Goal: Information Seeking & Learning: Learn about a topic

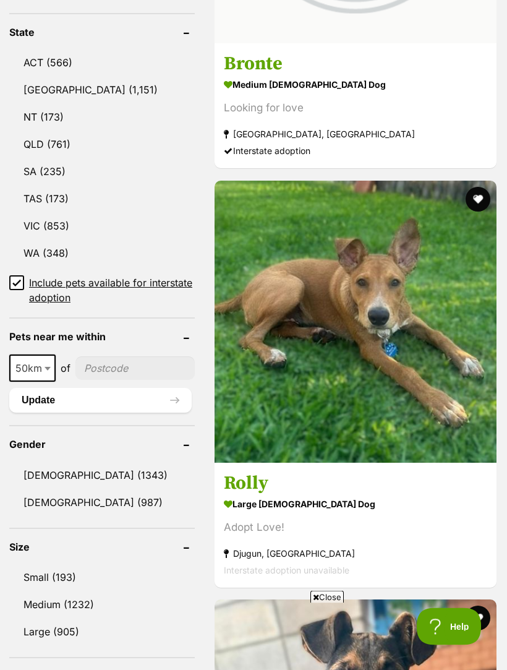
scroll to position [766, 0]
click at [53, 77] on link "NSW (1,151)" at bounding box center [102, 90] width 186 height 26
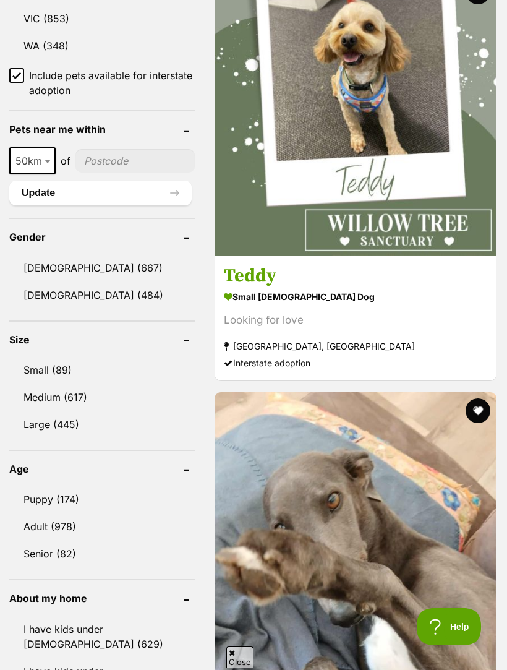
scroll to position [1002, 0]
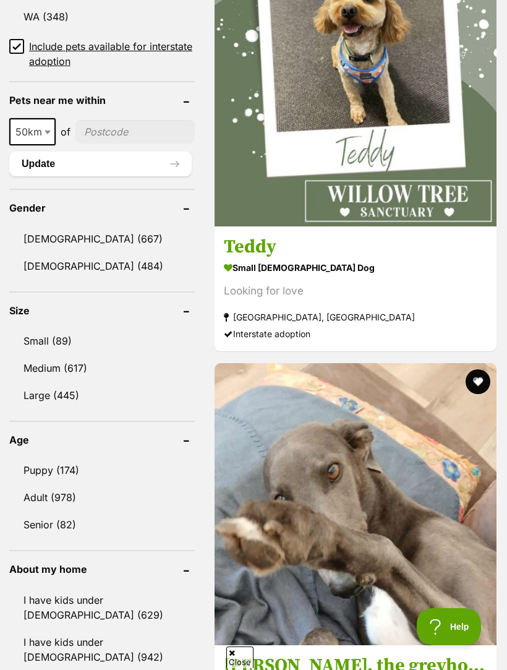
click at [54, 253] on link "Female (484)" at bounding box center [102, 266] width 186 height 26
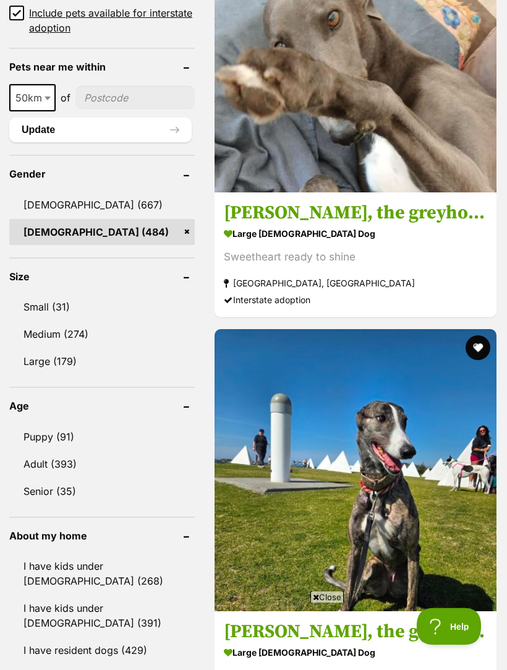
scroll to position [1065, 0]
click at [41, 294] on link "Small (31)" at bounding box center [102, 307] width 186 height 26
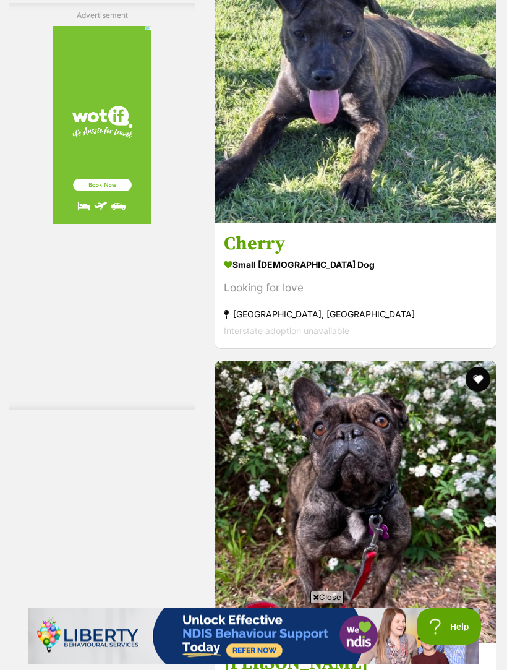
scroll to position [3770, 0]
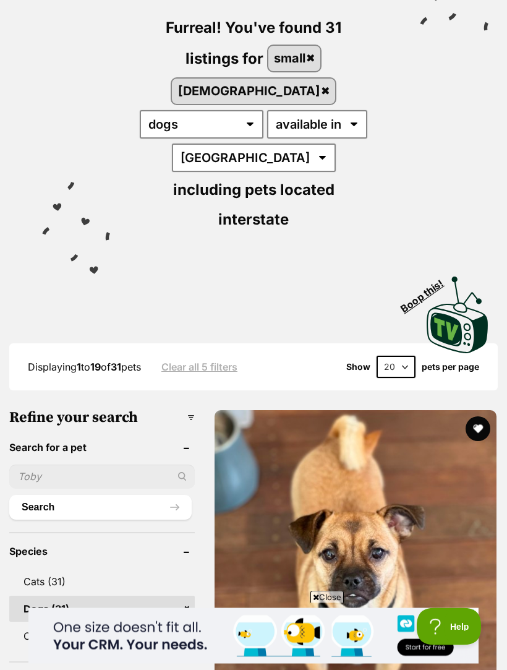
scroll to position [144, 0]
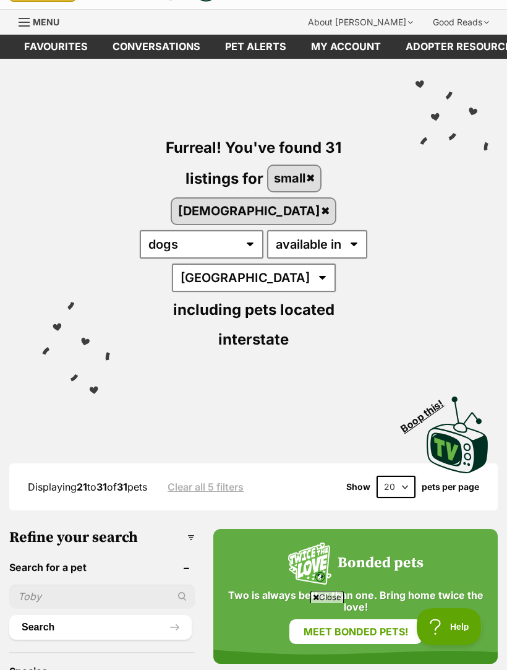
scroll to position [19, 0]
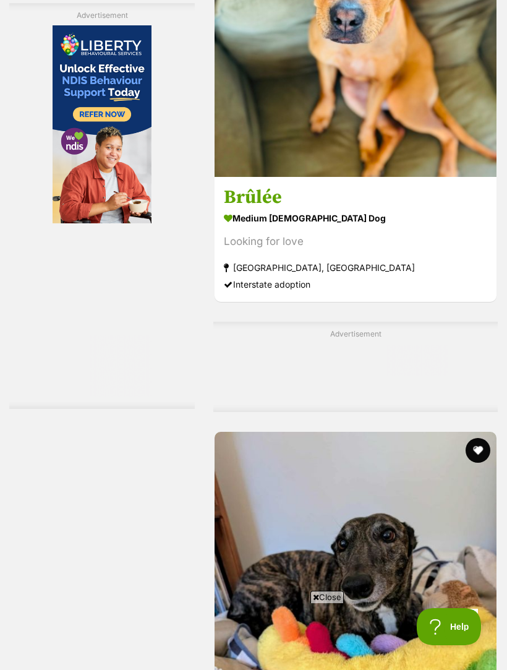
scroll to position [2757, 0]
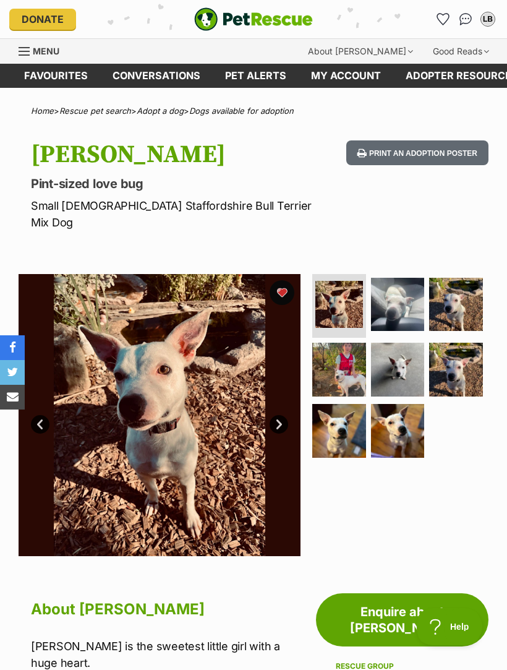
click at [472, 151] on button "Print an adoption poster" at bounding box center [418, 152] width 142 height 25
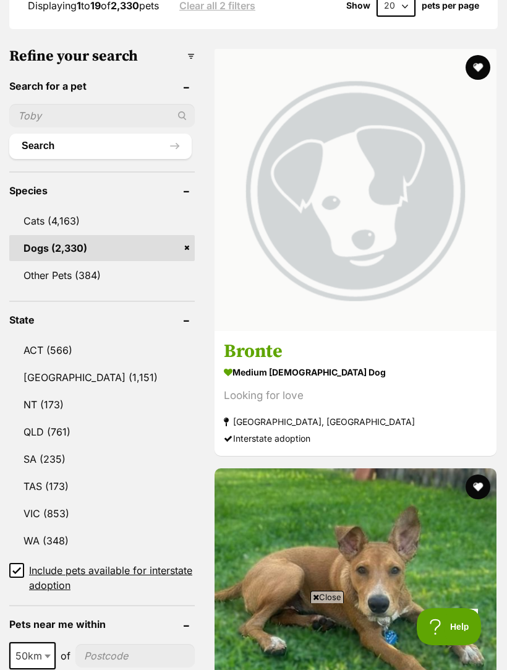
scroll to position [525, 0]
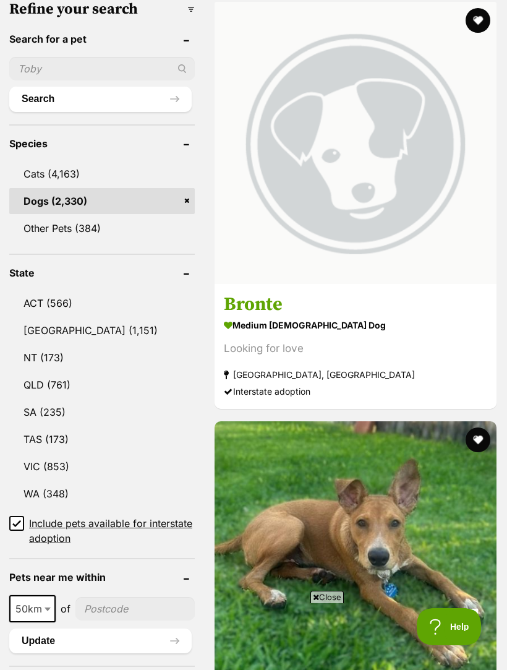
click at [44, 317] on link "NSW (1,151)" at bounding box center [102, 330] width 186 height 26
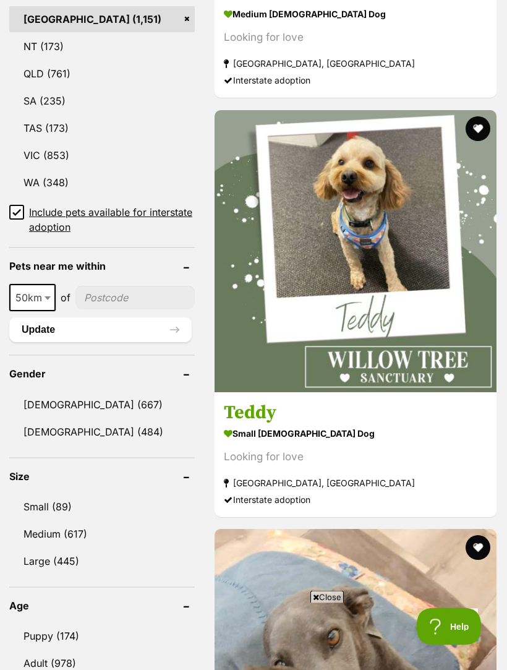
scroll to position [836, 0]
click at [53, 419] on link "Female (484)" at bounding box center [102, 432] width 186 height 26
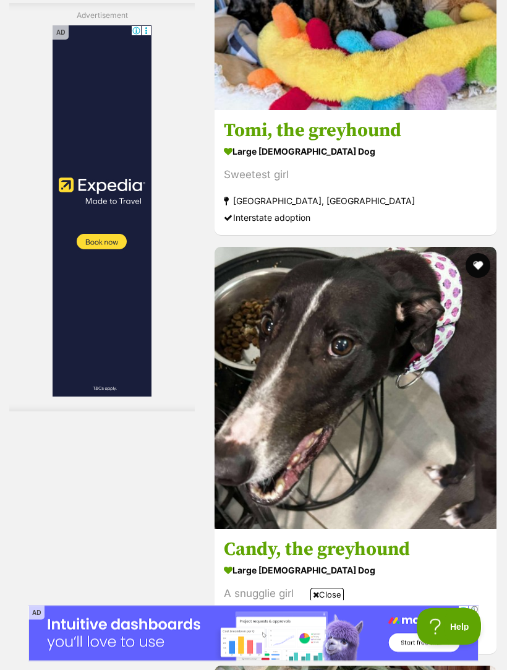
scroll to position [3371, 0]
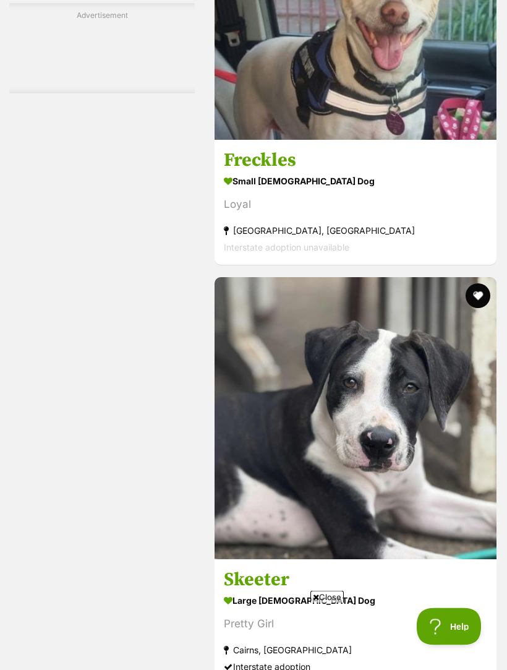
scroll to position [3851, 0]
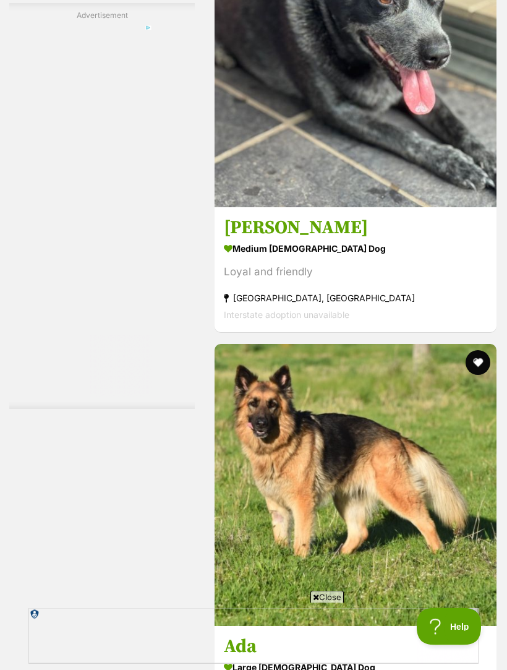
scroll to position [3838, 0]
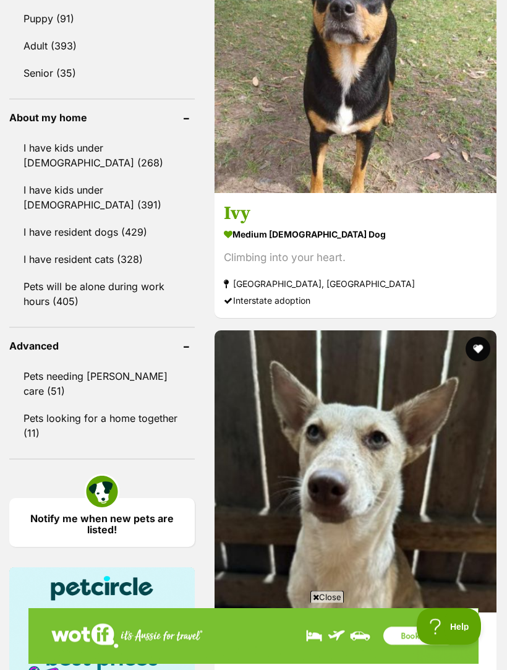
scroll to position [1482, 0]
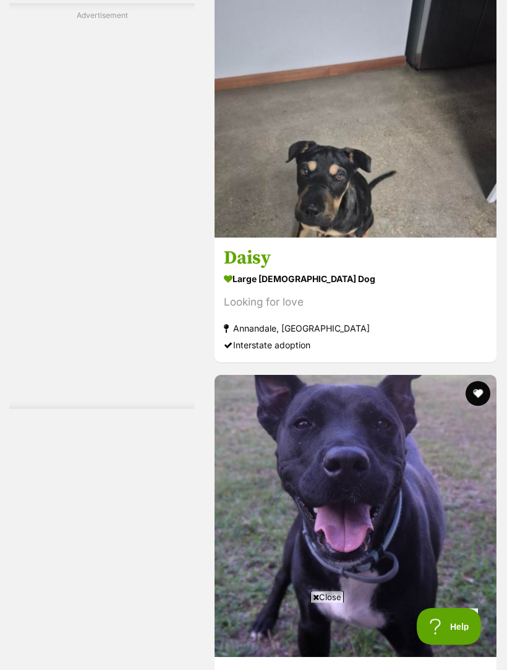
scroll to position [3794, 0]
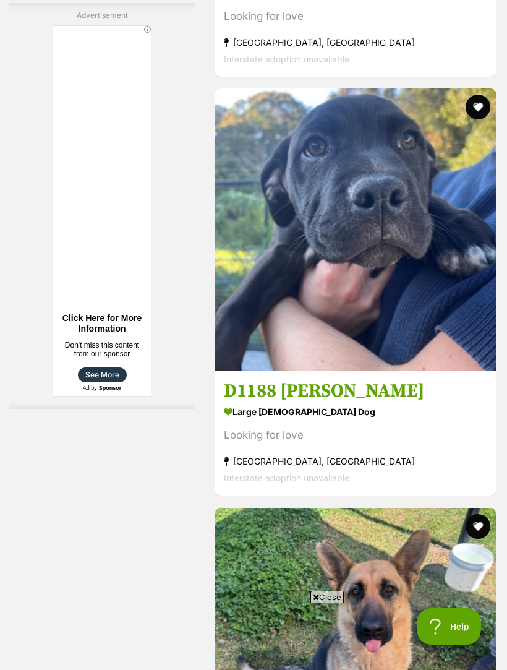
scroll to position [3621, 0]
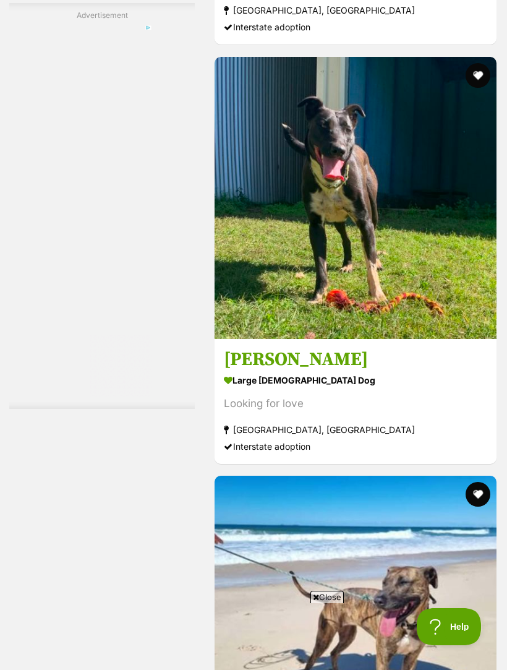
scroll to position [3818, 0]
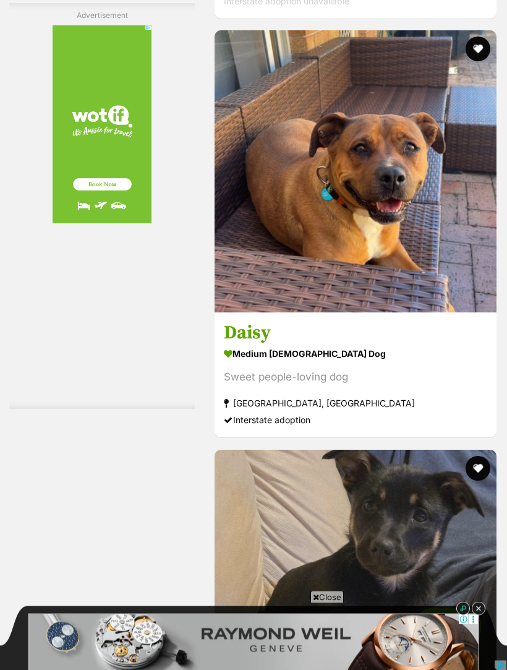
scroll to position [3578, 0]
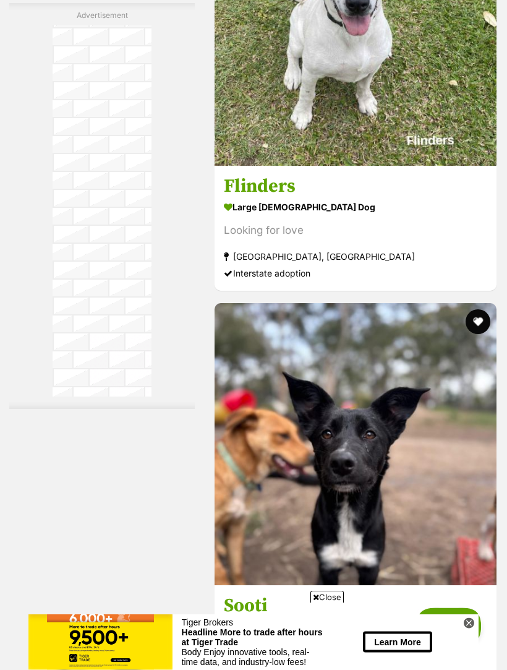
scroll to position [3725, 0]
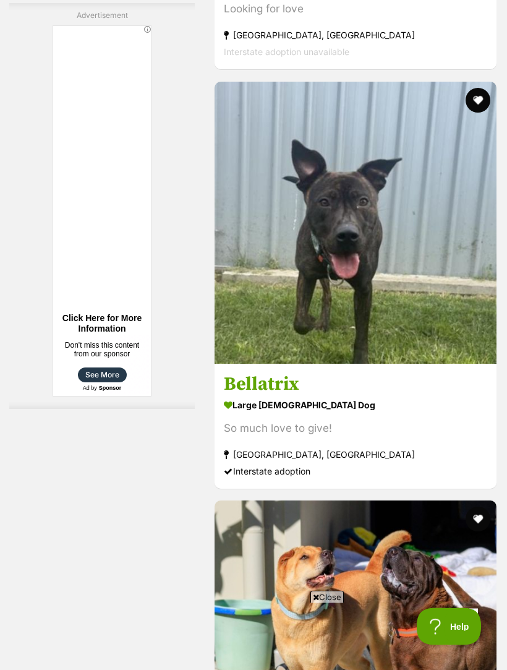
scroll to position [3781, 0]
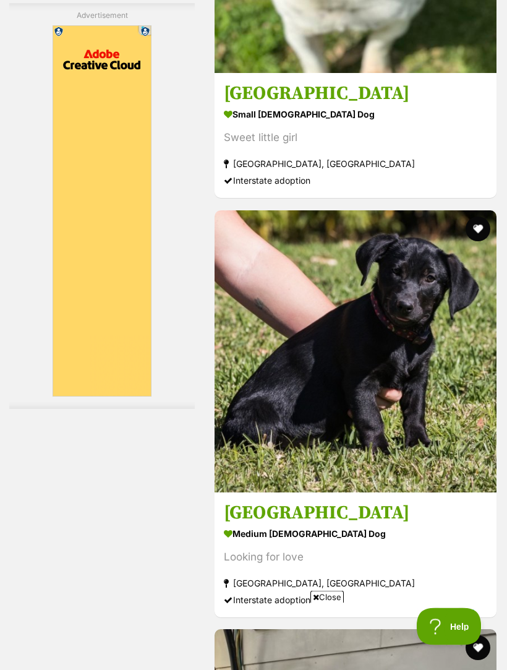
scroll to position [3941, 0]
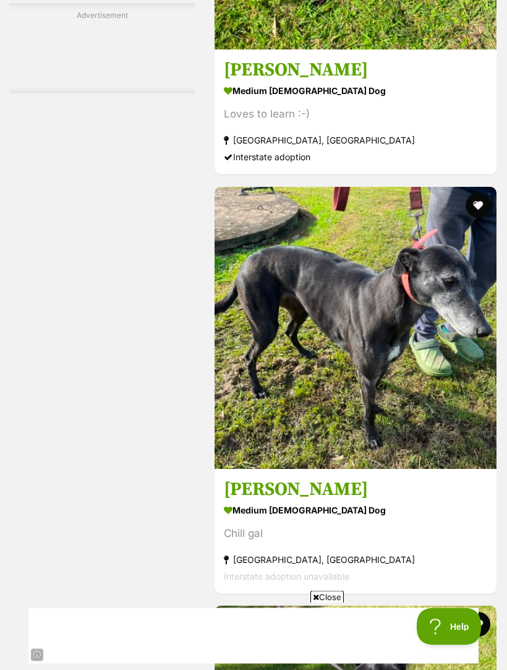
scroll to position [3953, 0]
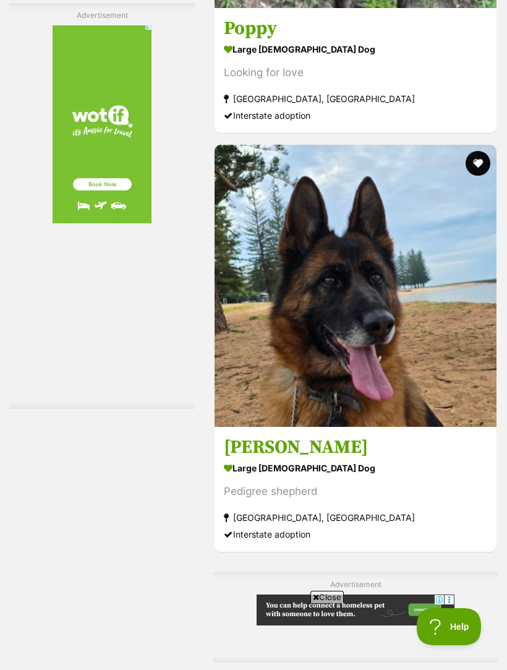
scroll to position [2656, 0]
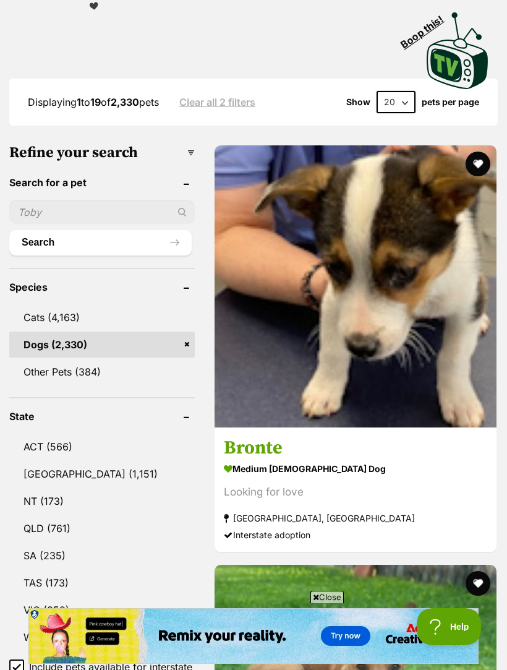
click at [311, 485] on div "Looking for love" at bounding box center [356, 493] width 264 height 17
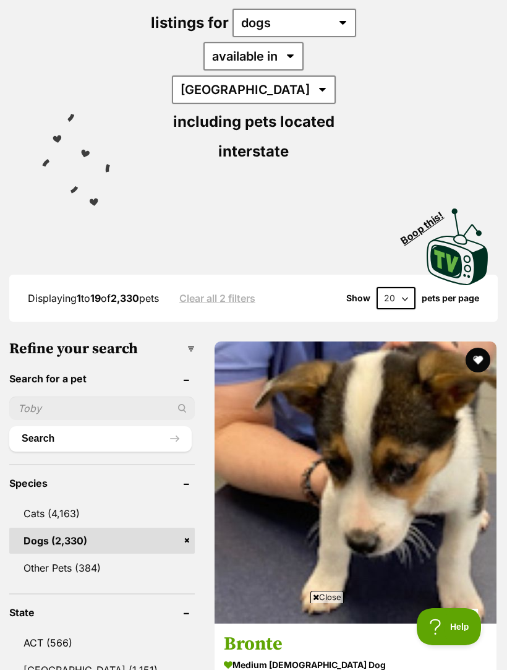
scroll to position [214, 0]
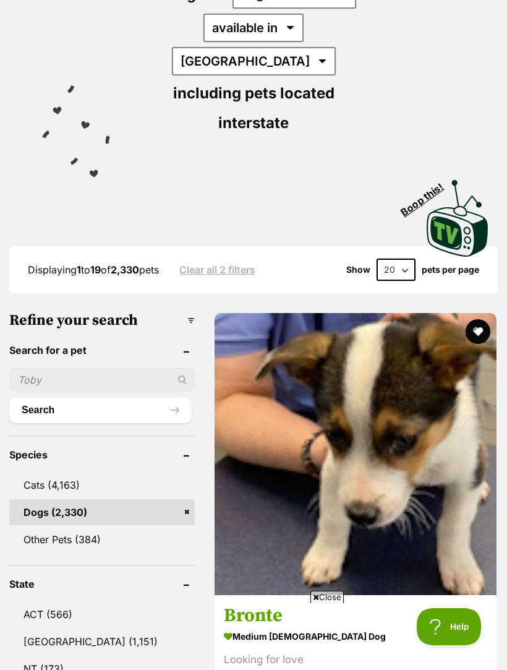
click at [293, 419] on img at bounding box center [356, 454] width 282 height 282
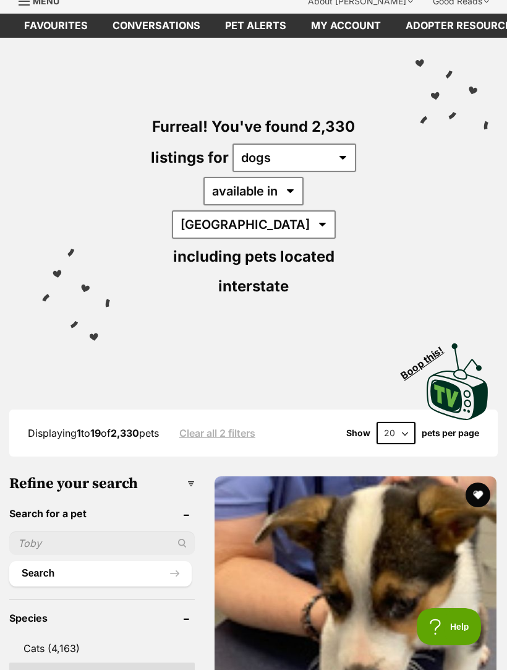
scroll to position [0, 0]
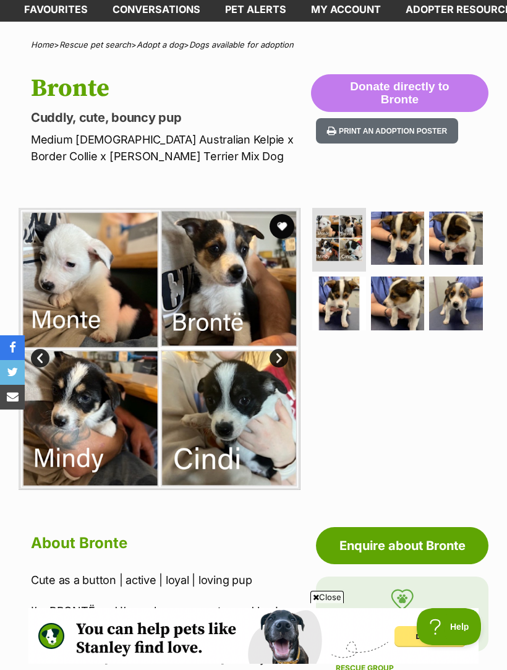
scroll to position [66, 0]
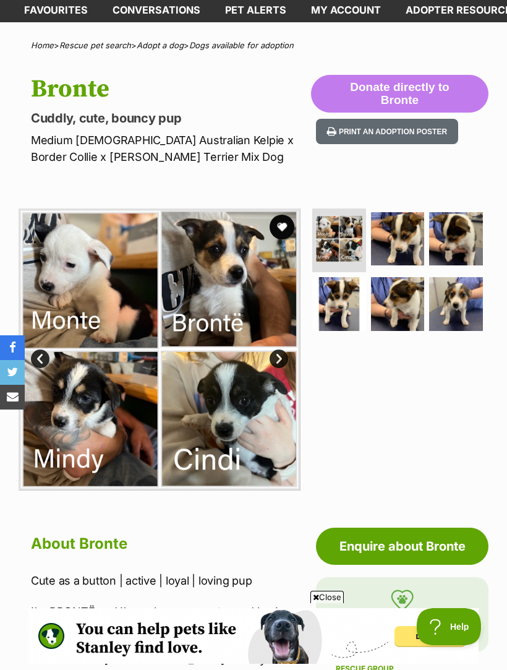
click at [411, 234] on img at bounding box center [398, 239] width 54 height 54
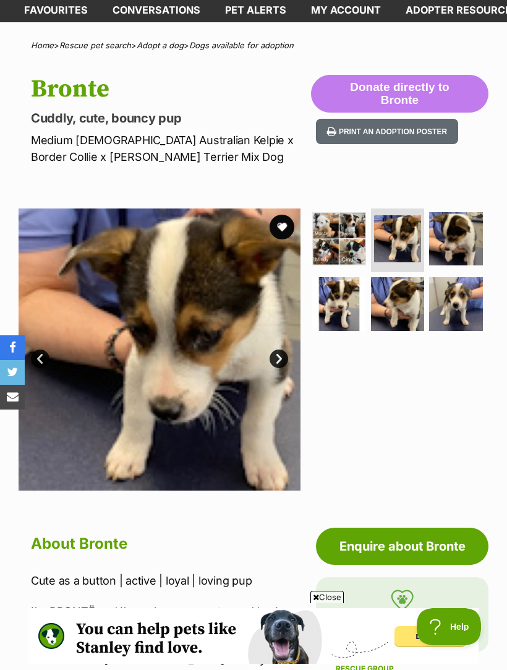
scroll to position [0, 0]
click at [463, 231] on img at bounding box center [456, 239] width 54 height 54
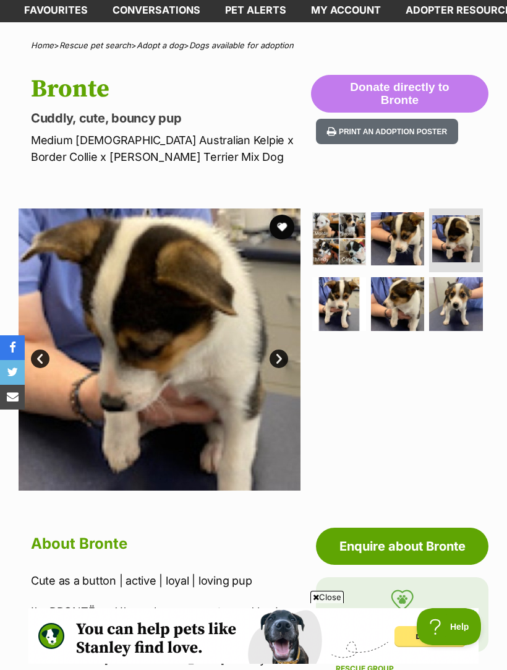
click at [345, 306] on img at bounding box center [340, 304] width 54 height 54
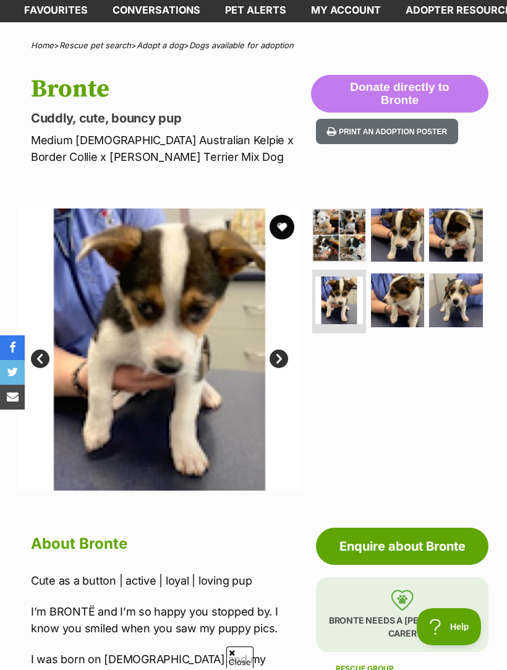
click at [403, 298] on img at bounding box center [398, 301] width 54 height 54
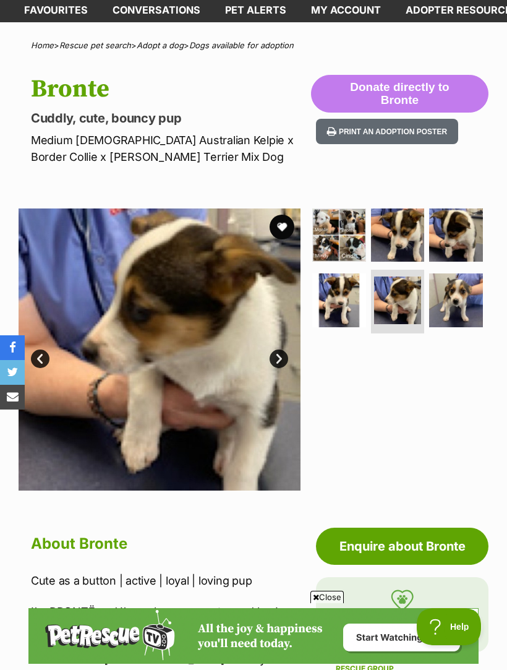
click at [468, 300] on img at bounding box center [456, 301] width 54 height 54
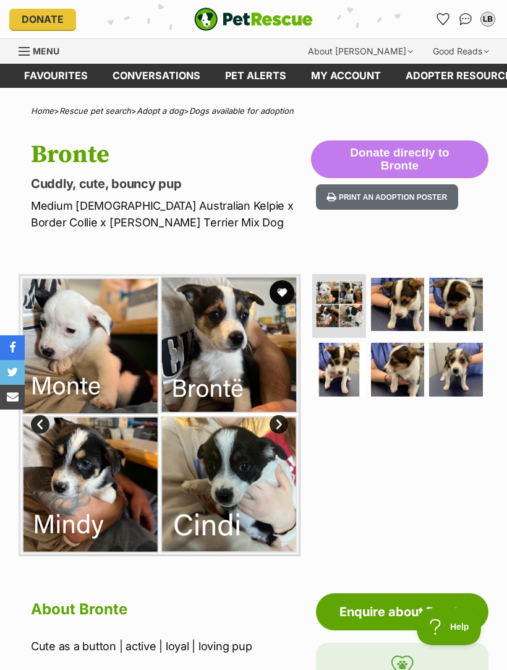
click at [256, 462] on img at bounding box center [160, 415] width 282 height 282
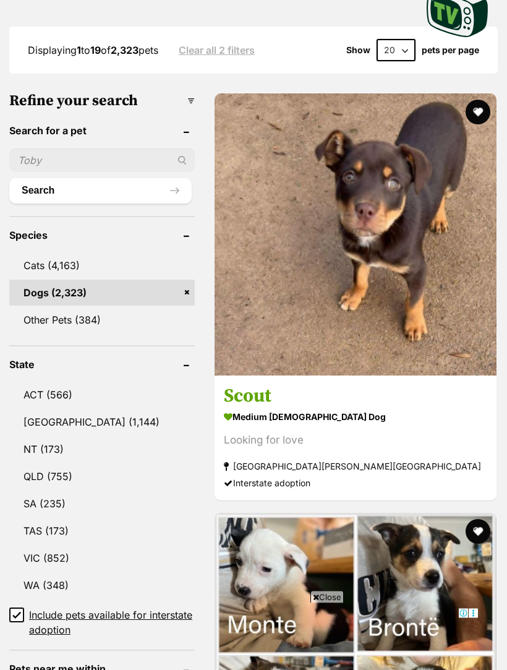
scroll to position [455, 0]
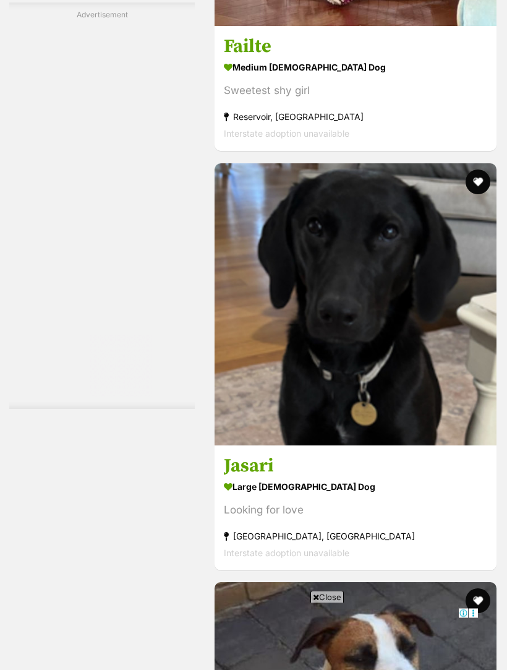
scroll to position [3844, 0]
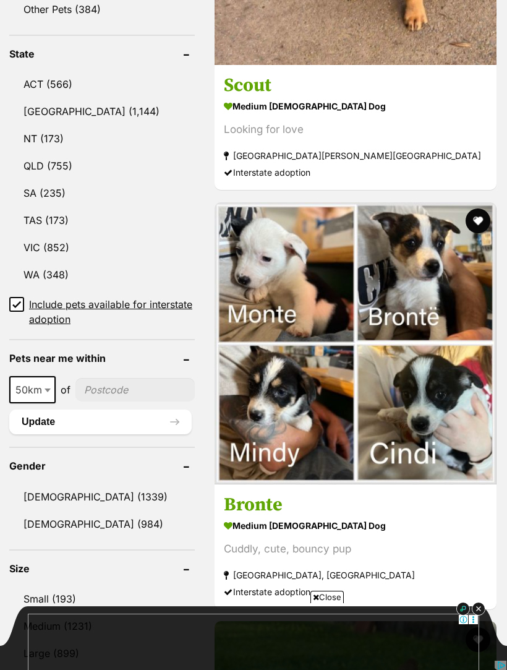
scroll to position [643, 0]
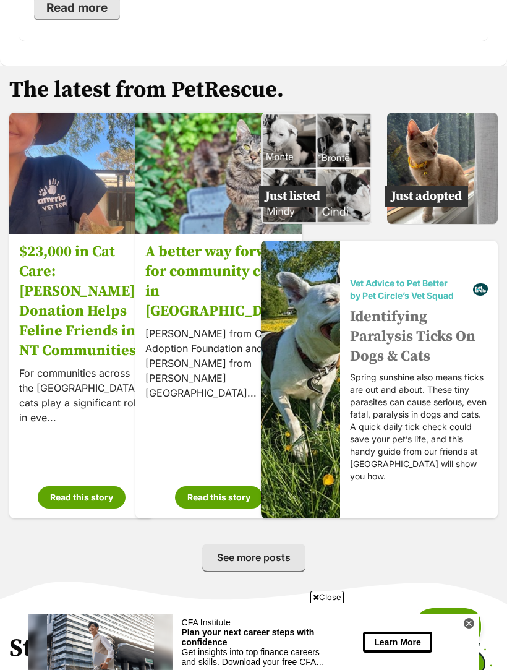
click at [449, 116] on img at bounding box center [442, 168] width 111 height 111
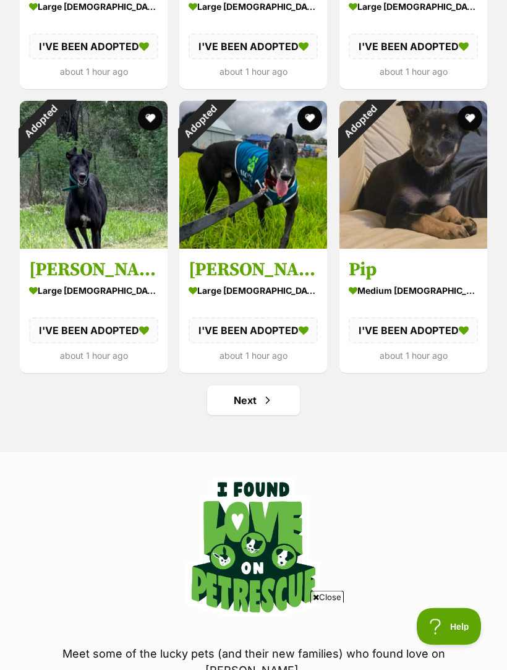
scroll to position [1365, 0]
click at [259, 399] on link "Next" at bounding box center [253, 401] width 93 height 30
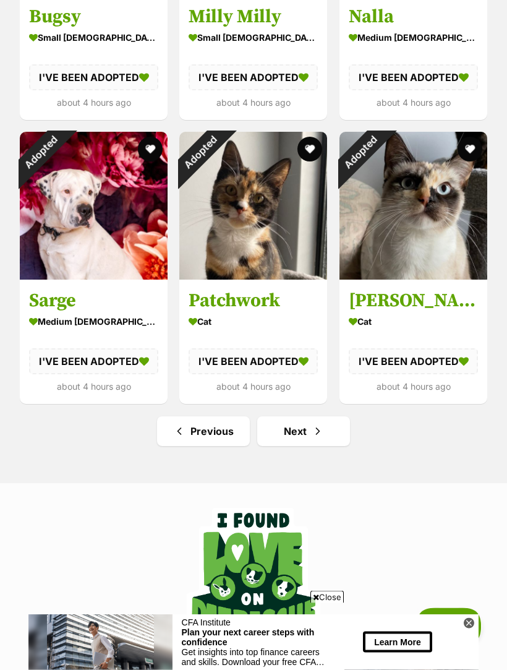
scroll to position [1334, 0]
click at [322, 424] on span "Next page" at bounding box center [318, 431] width 12 height 15
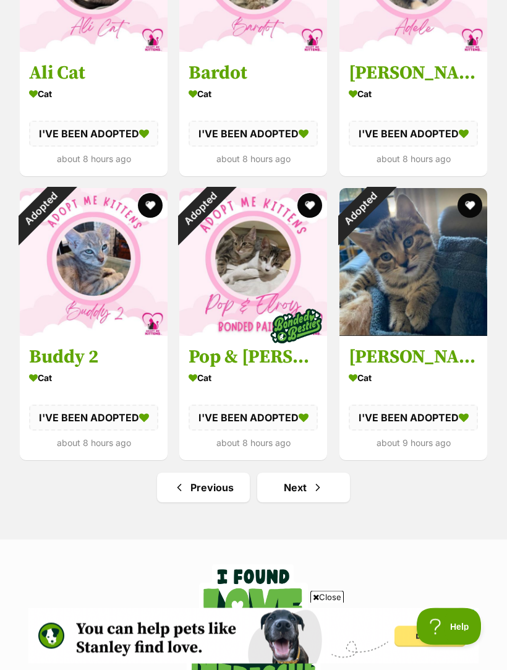
scroll to position [1376, 0]
click at [333, 483] on link "Next" at bounding box center [303, 488] width 93 height 30
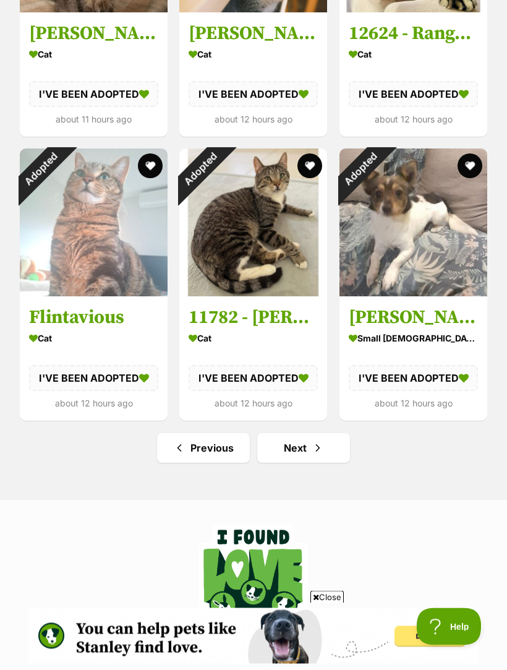
scroll to position [1317, 0]
click at [315, 444] on span "Next page" at bounding box center [318, 448] width 12 height 15
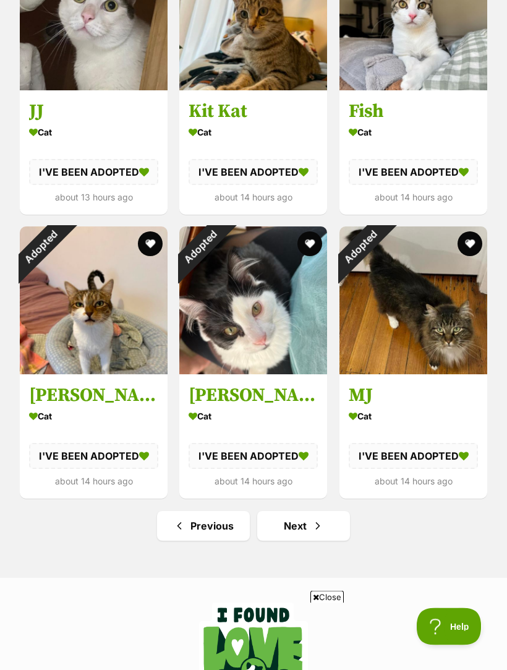
scroll to position [1344, 0]
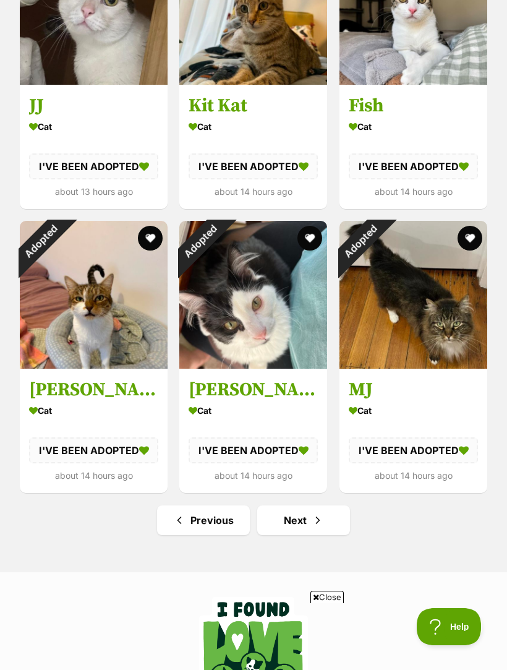
click at [316, 506] on link "Next" at bounding box center [303, 521] width 93 height 30
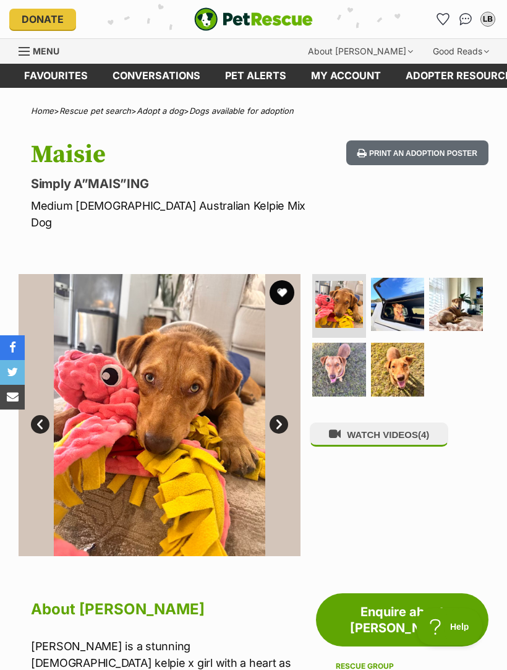
click at [409, 291] on img at bounding box center [398, 305] width 54 height 54
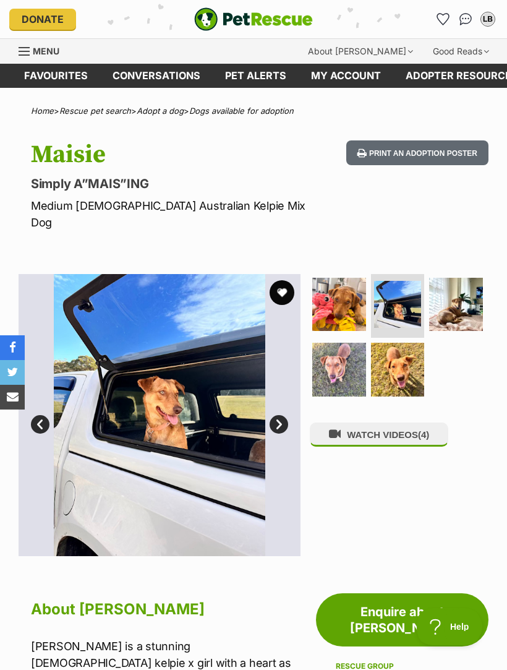
click at [462, 290] on img at bounding box center [456, 305] width 54 height 54
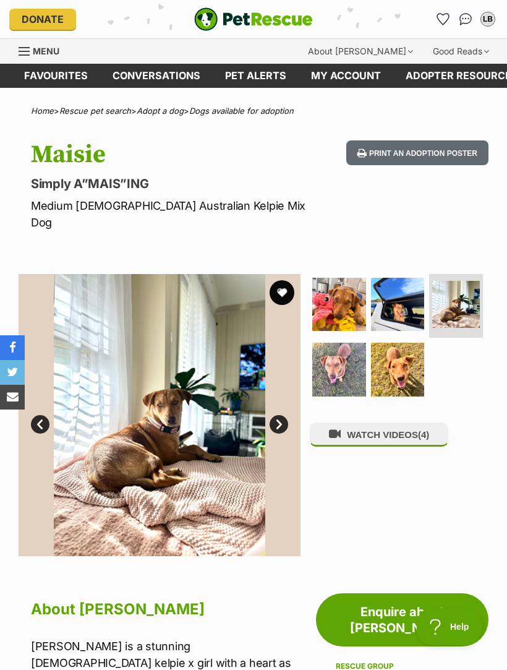
click at [351, 352] on img at bounding box center [340, 370] width 54 height 54
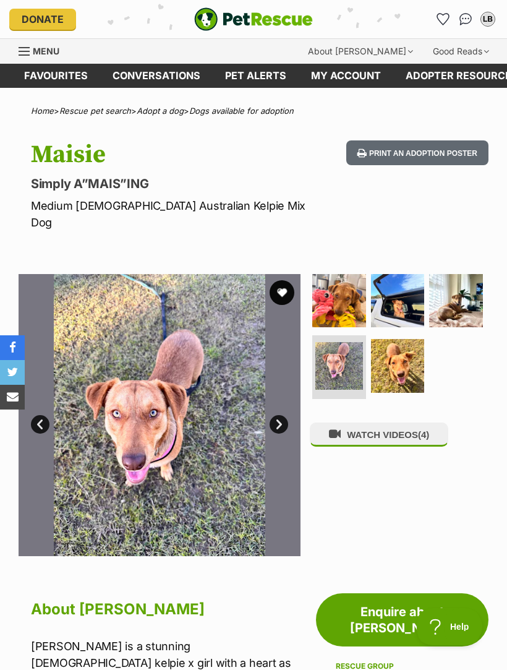
click at [413, 342] on img at bounding box center [398, 366] width 54 height 54
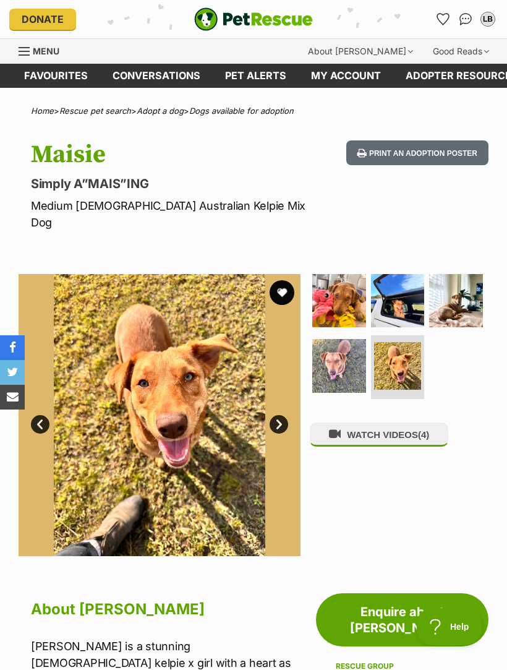
click at [422, 423] on button "WATCH VIDEOS (4)" at bounding box center [379, 435] width 139 height 24
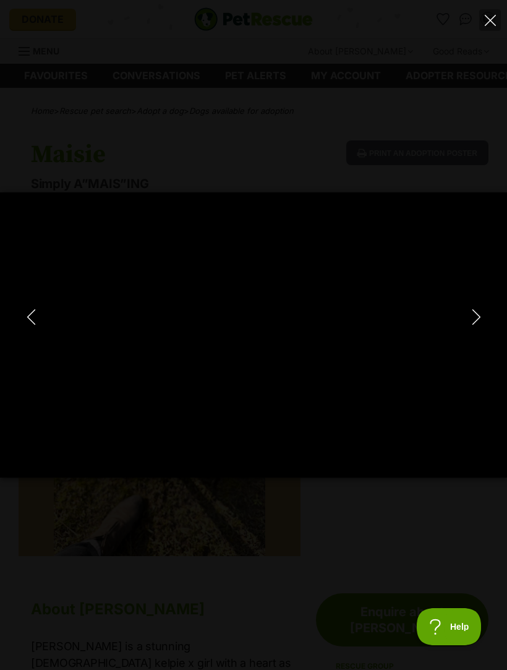
type input "100"
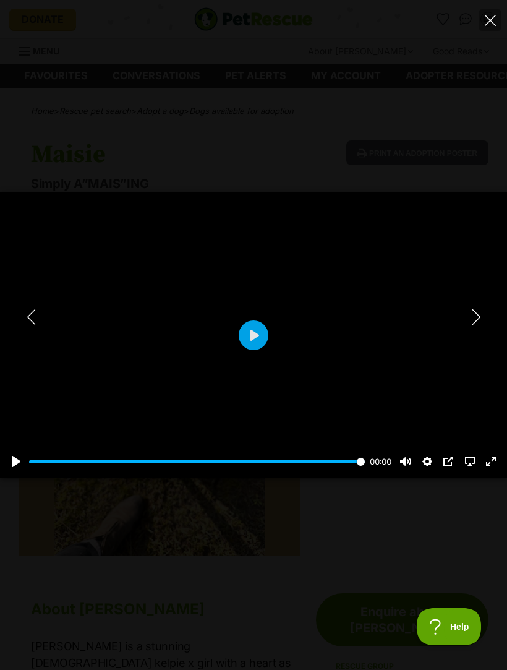
click at [485, 319] on button "Next" at bounding box center [476, 316] width 25 height 31
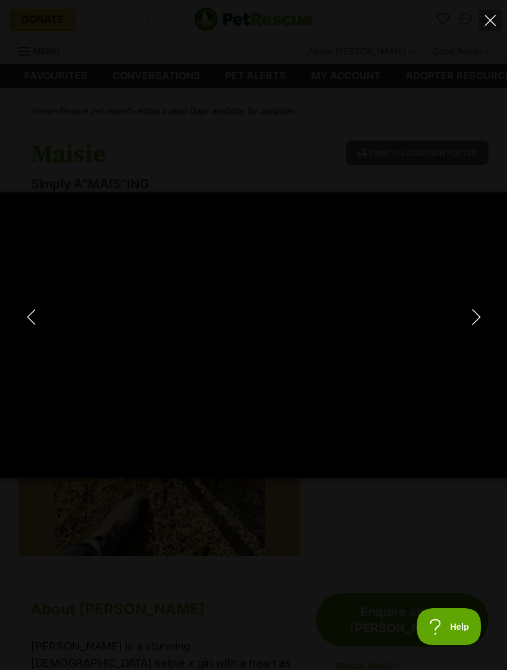
type input "100"
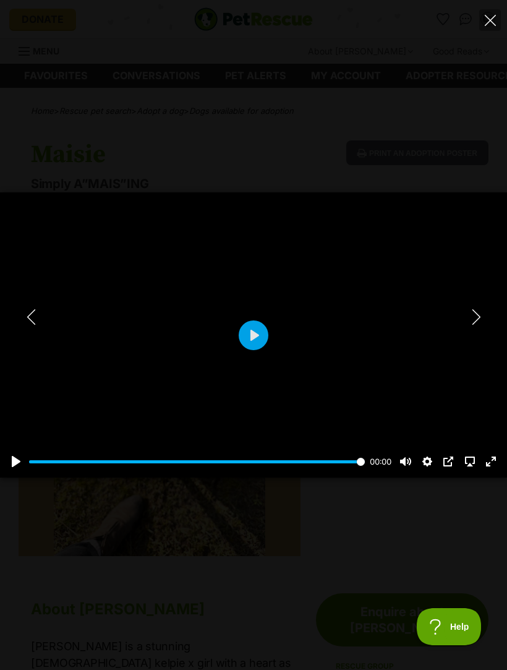
click at [485, 322] on button "Next" at bounding box center [476, 316] width 25 height 31
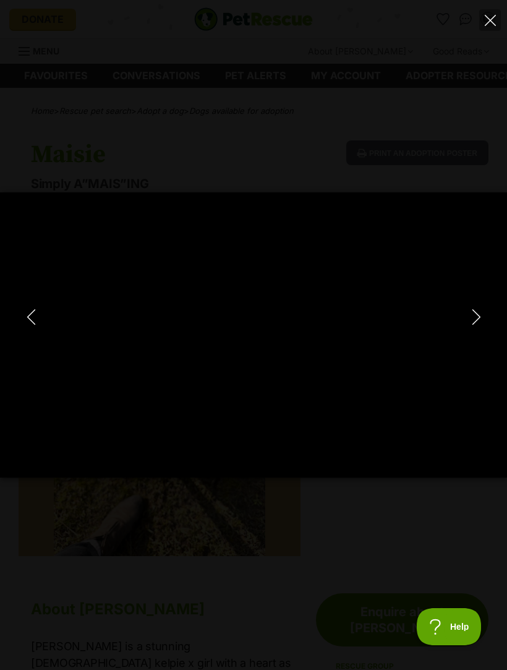
type input "100"
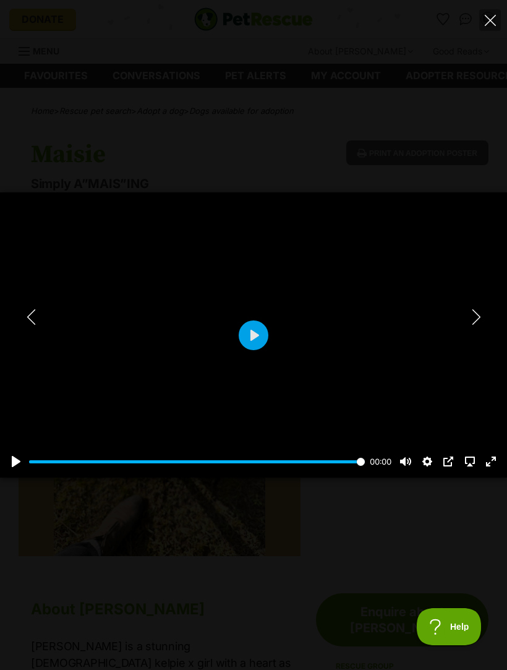
click at [485, 316] on button "Next" at bounding box center [476, 316] width 25 height 31
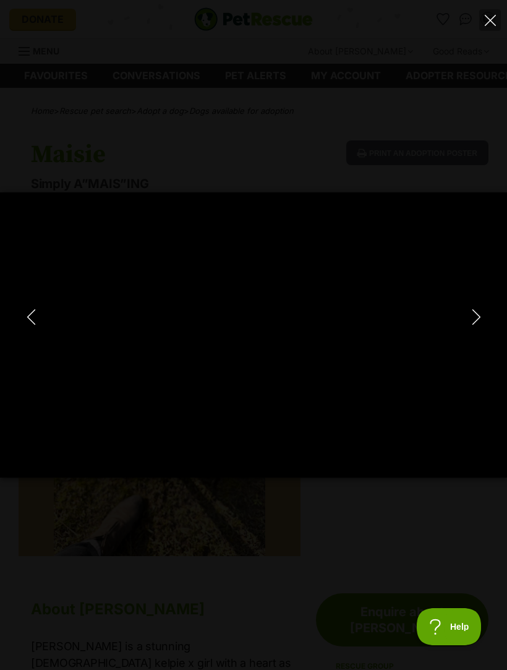
type input "100"
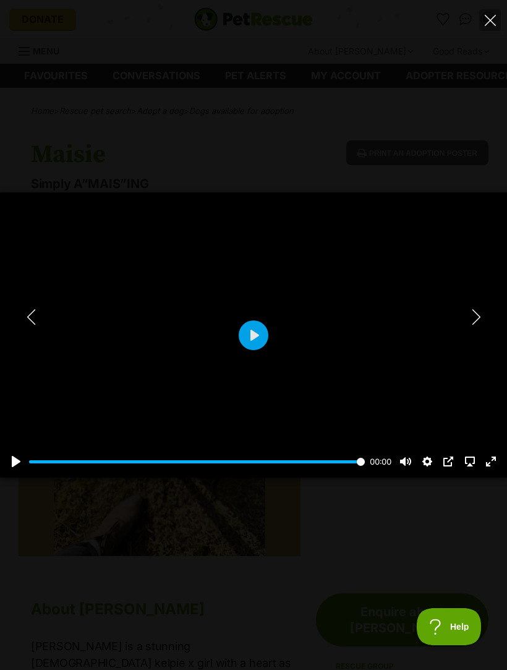
click at [485, 319] on button "Next" at bounding box center [476, 316] width 25 height 31
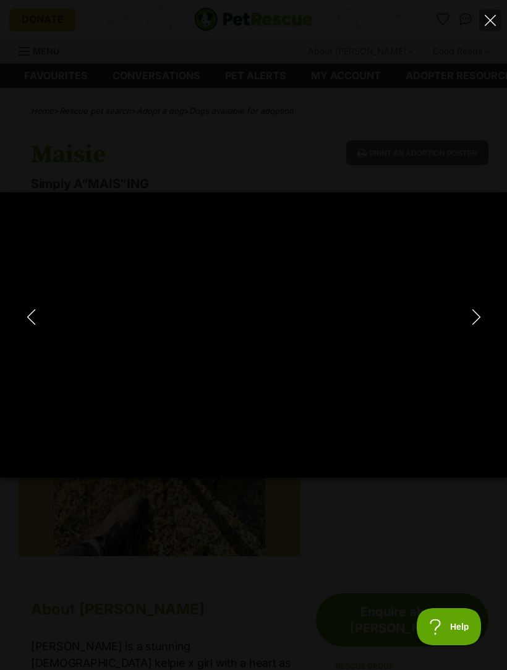
type input "100"
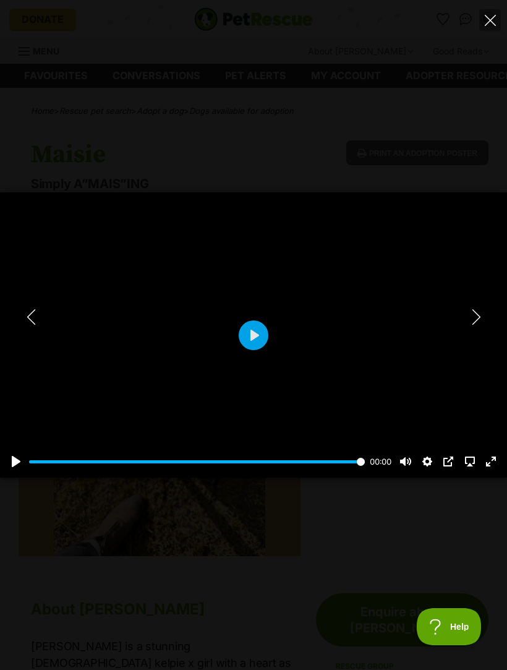
click at [482, 321] on icon "Next" at bounding box center [476, 316] width 15 height 15
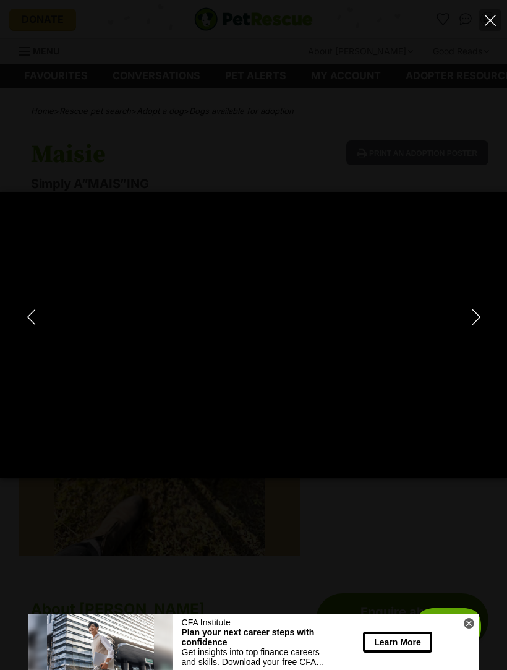
type input "100"
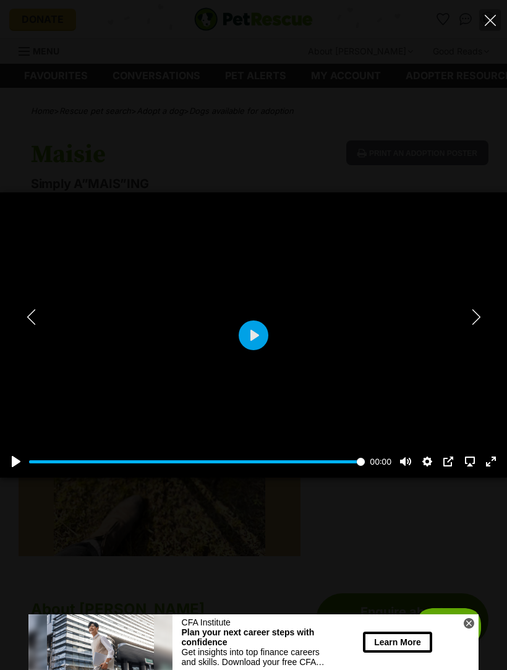
click at [481, 320] on icon "Next" at bounding box center [476, 316] width 15 height 15
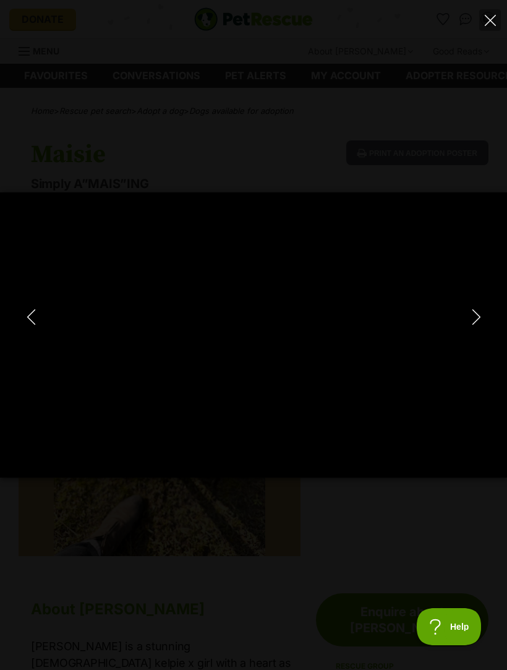
type input "100"
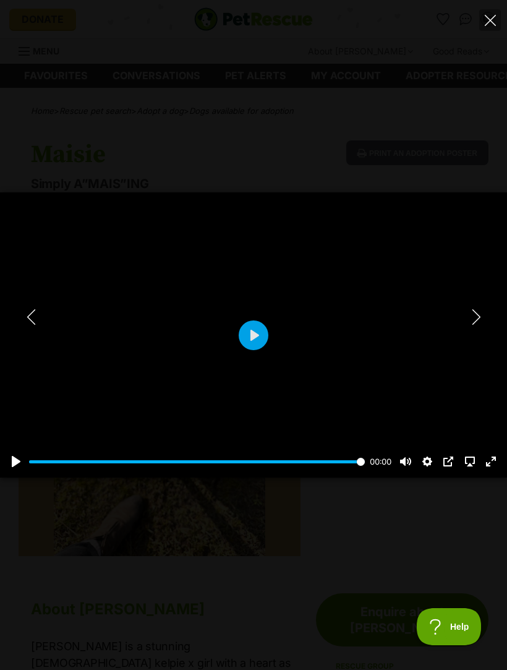
click at [500, 17] on button "Close" at bounding box center [491, 20] width 22 height 22
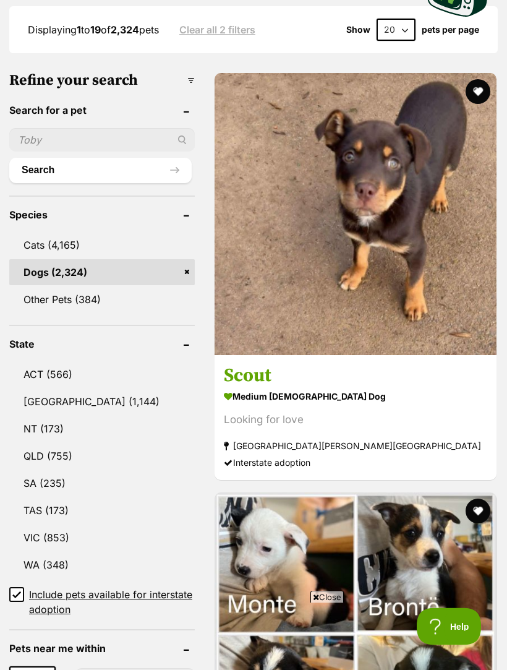
scroll to position [454, 0]
click at [57, 128] on input "text" at bounding box center [102, 140] width 186 height 24
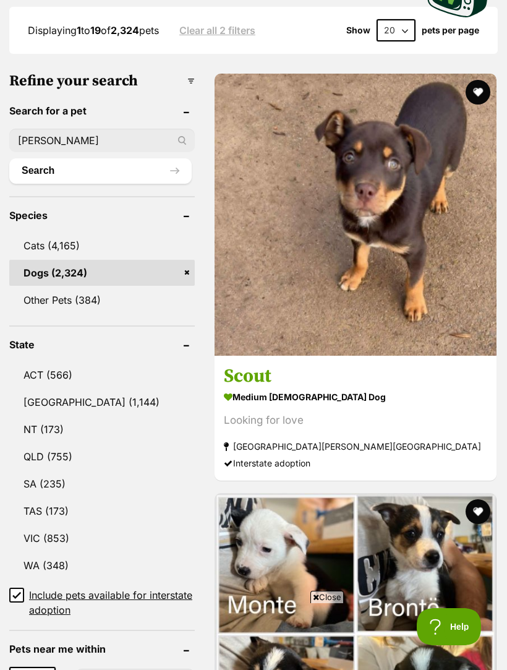
type input "[PERSON_NAME]"
click at [88, 158] on button "Search" at bounding box center [100, 170] width 183 height 25
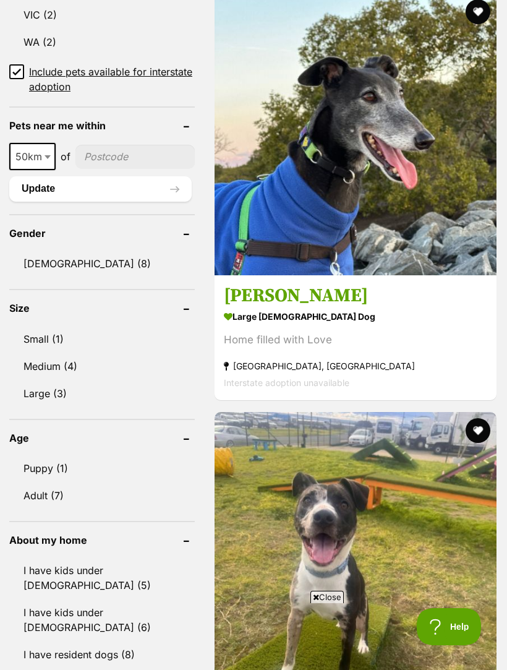
scroll to position [950, 0]
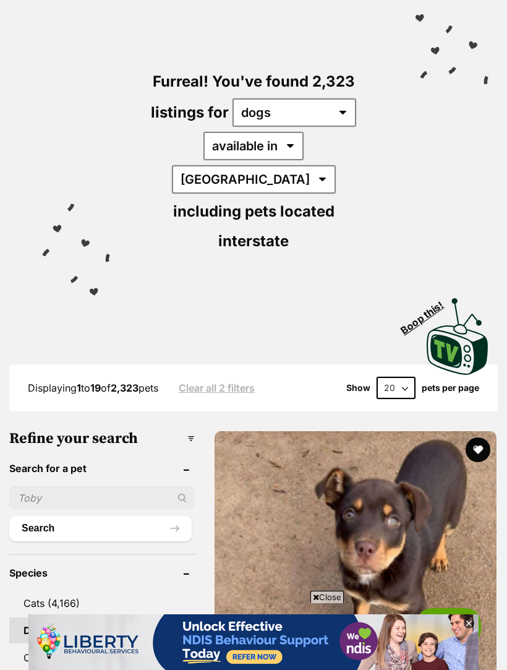
scroll to position [92, 0]
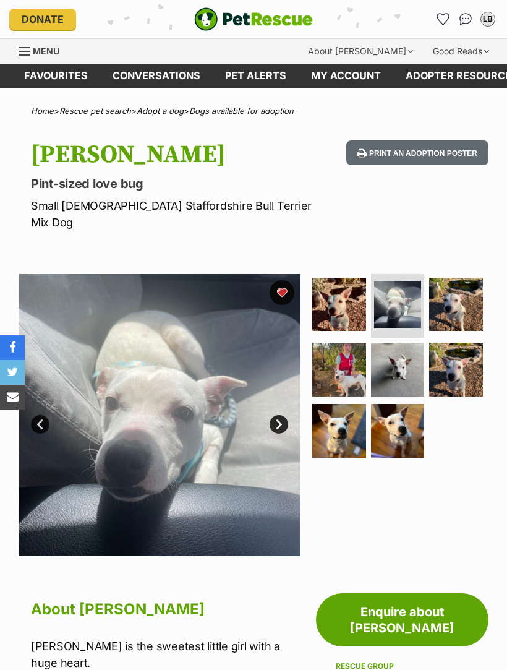
click at [473, 290] on img at bounding box center [456, 305] width 54 height 54
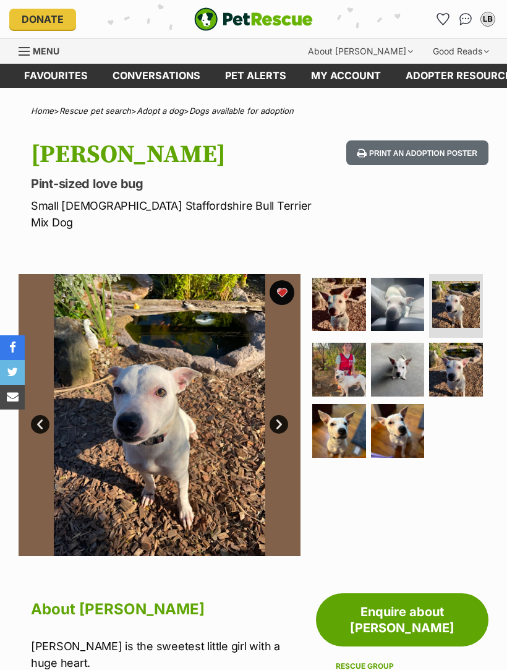
click at [351, 360] on img at bounding box center [340, 370] width 54 height 54
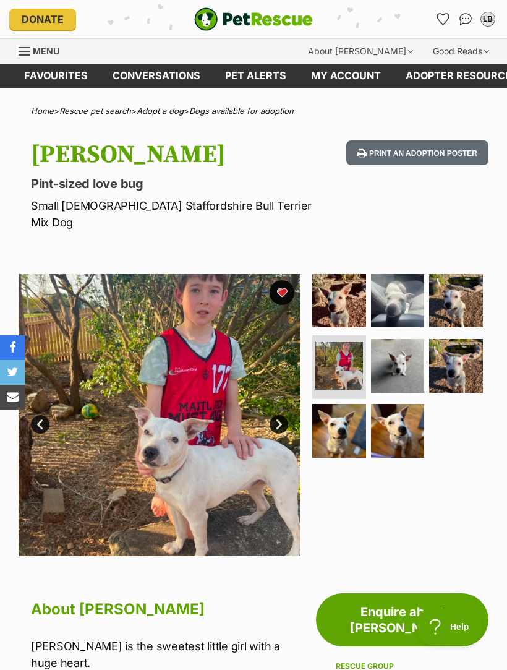
click at [408, 352] on img at bounding box center [398, 366] width 54 height 54
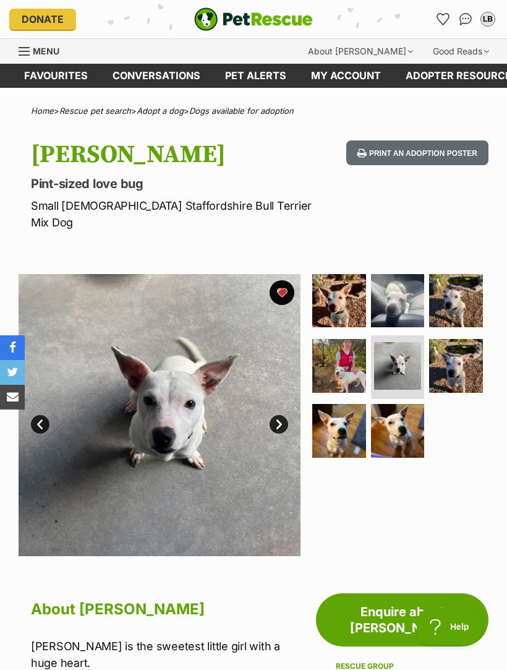
click at [468, 343] on img at bounding box center [456, 366] width 54 height 54
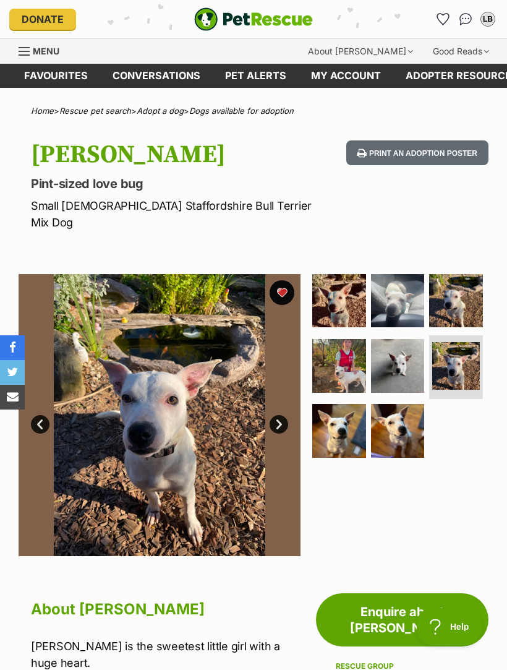
click at [408, 404] on img at bounding box center [398, 431] width 54 height 54
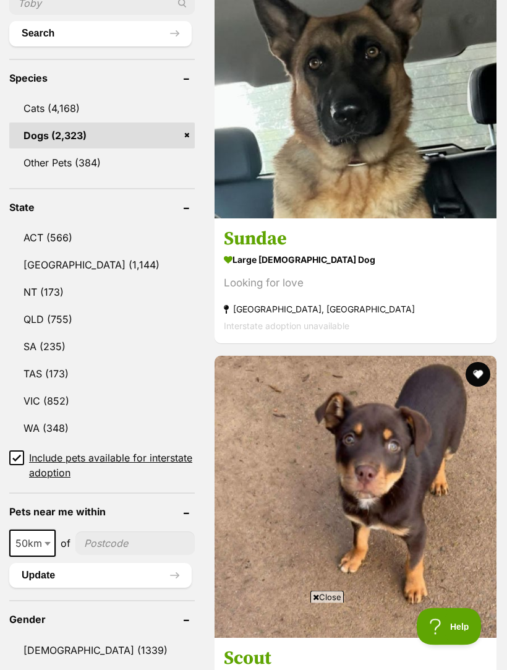
scroll to position [584, 0]
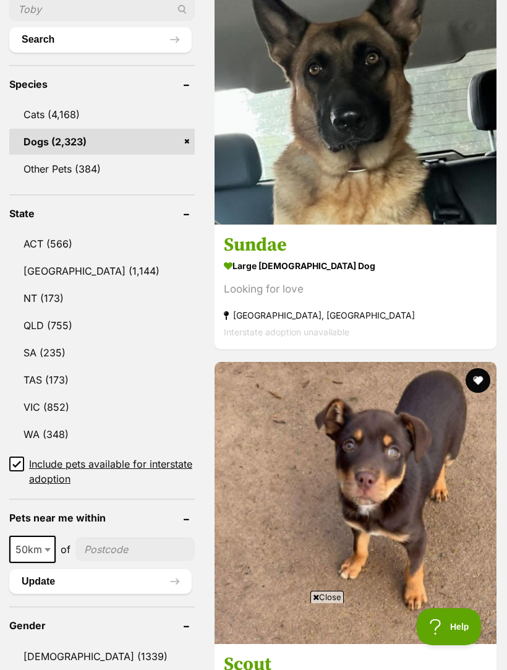
click at [53, 258] on link "[GEOGRAPHIC_DATA] (1,144)" at bounding box center [102, 271] width 186 height 26
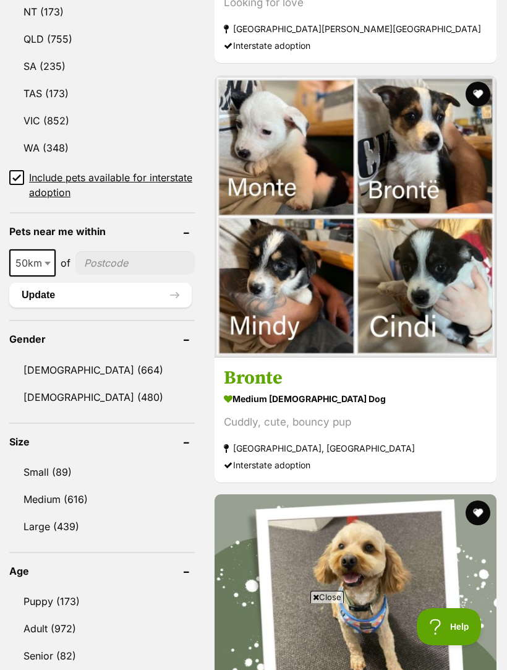
click at [47, 384] on link "Female (480)" at bounding box center [102, 397] width 186 height 26
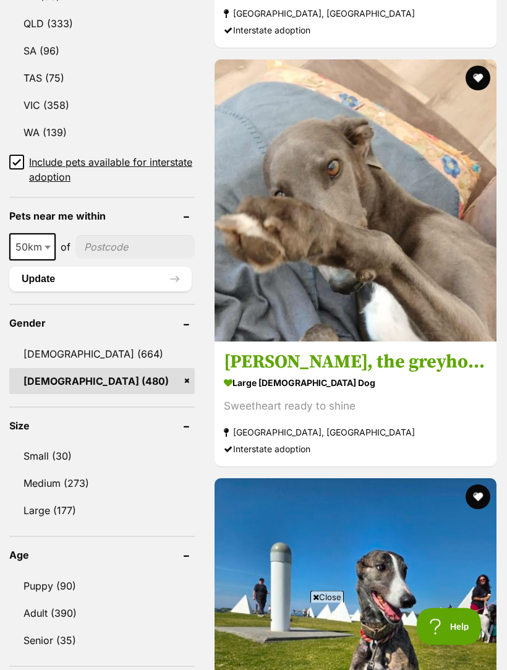
scroll to position [952, 0]
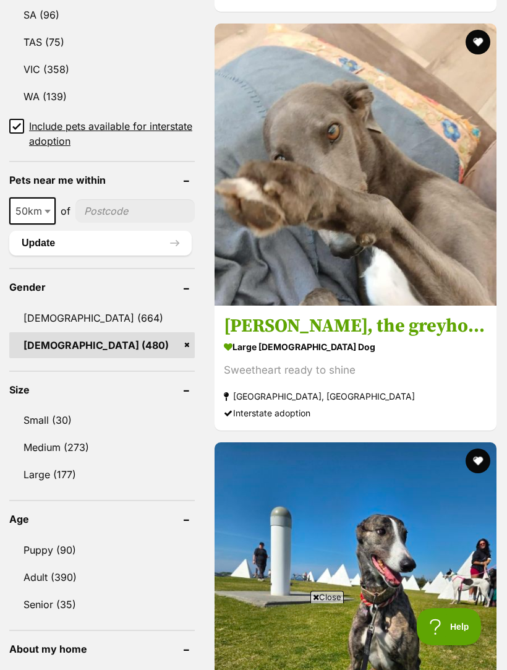
click at [45, 407] on link "Small (30)" at bounding box center [102, 420] width 186 height 26
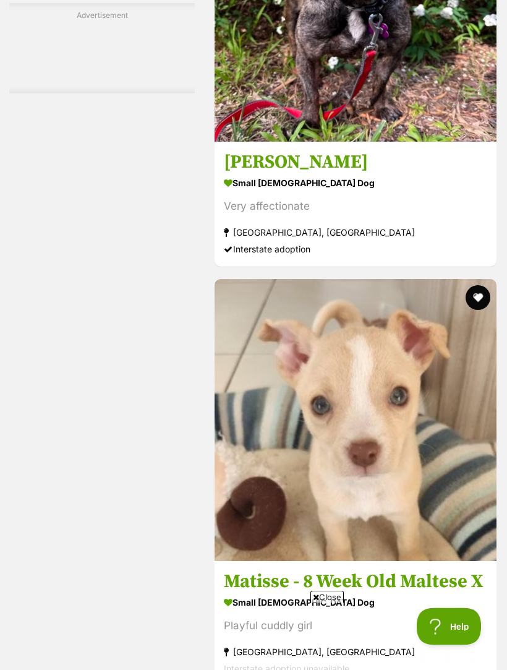
scroll to position [3852, 0]
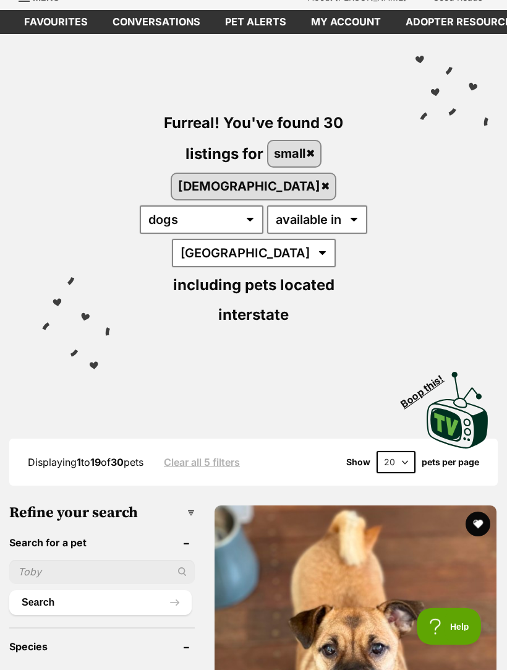
scroll to position [0, 0]
